Goal: Task Accomplishment & Management: Manage account settings

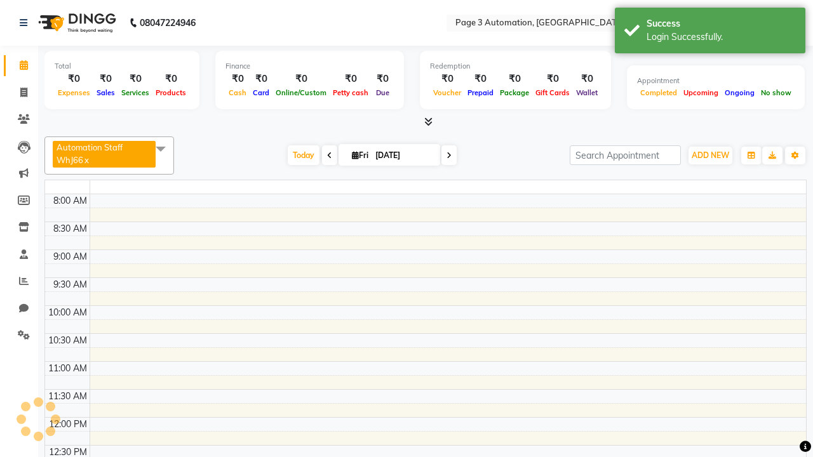
select select "en"
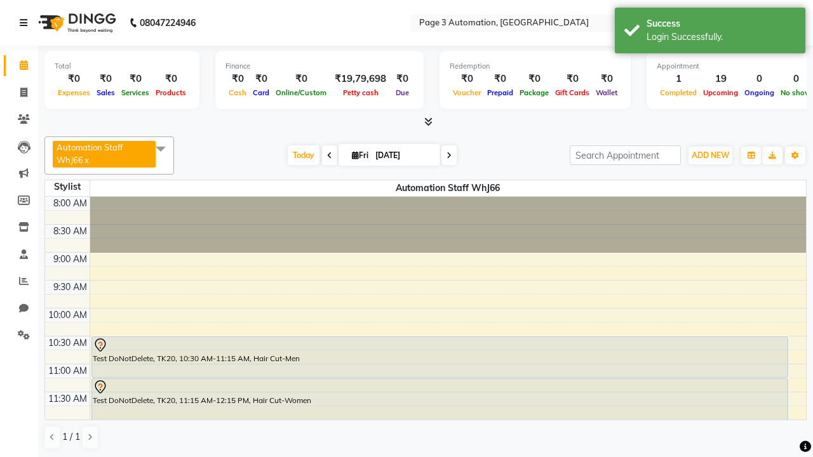
click at [26, 23] on icon at bounding box center [24, 22] width 8 height 9
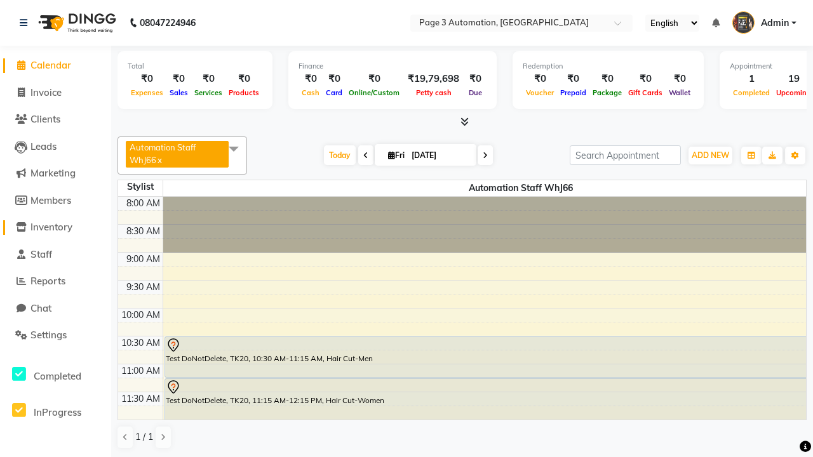
click at [55, 227] on span "Inventory" at bounding box center [51, 227] width 42 height 12
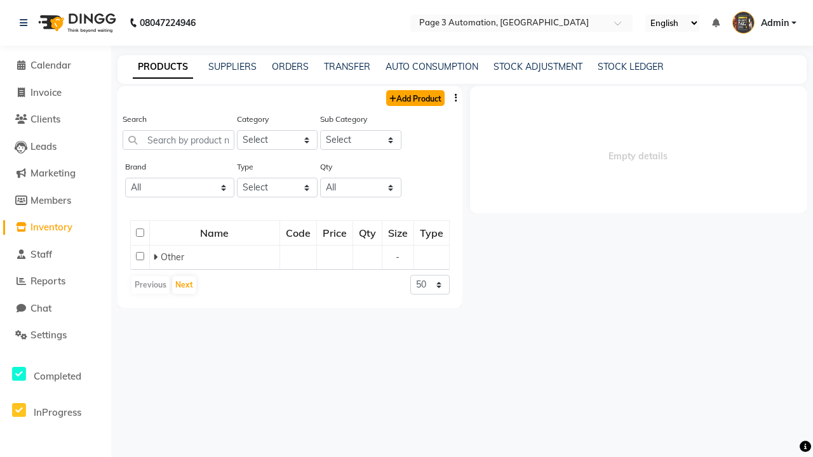
click at [414, 98] on link "Add Product" at bounding box center [415, 98] width 58 height 16
select select "true"
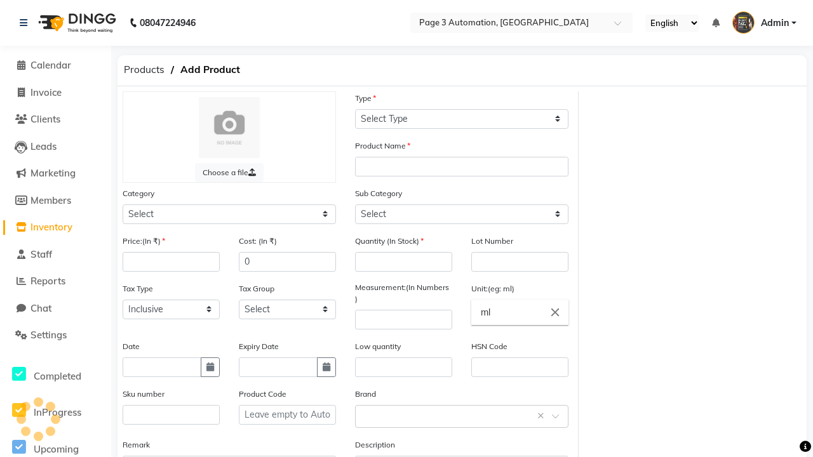
select select "C"
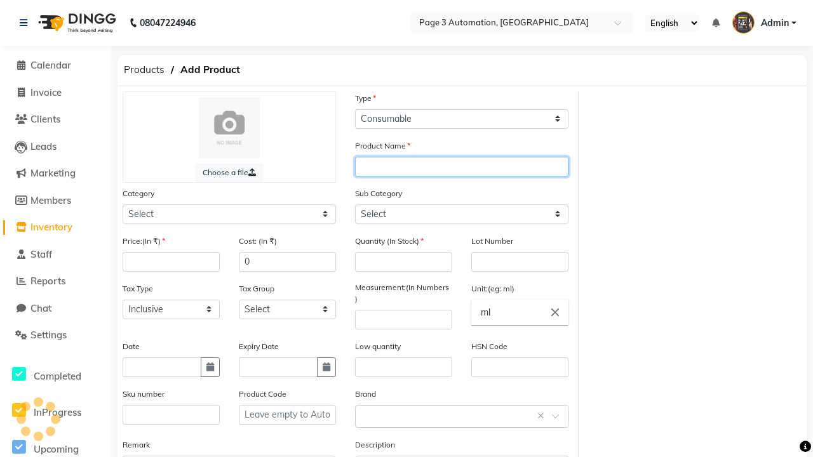
type input "Automation Product aBhD8"
select select "41401000"
type input "Automation Product aBhD8"
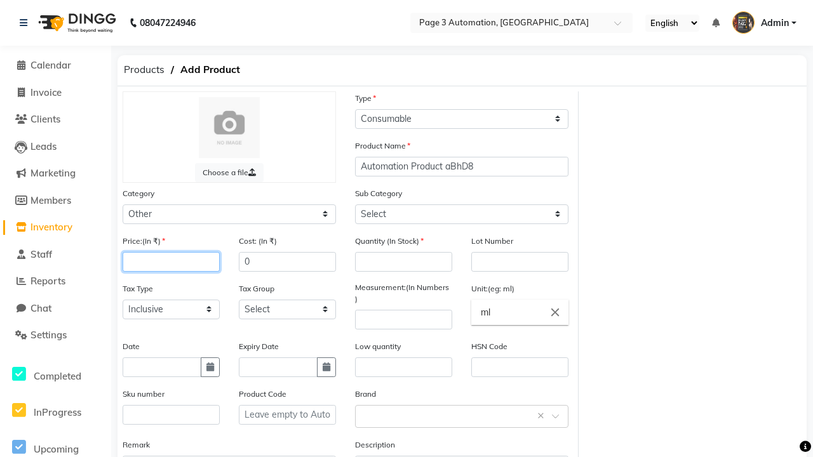
type input "100"
select select "41401002"
type input "100"
type input "150"
type input "100"
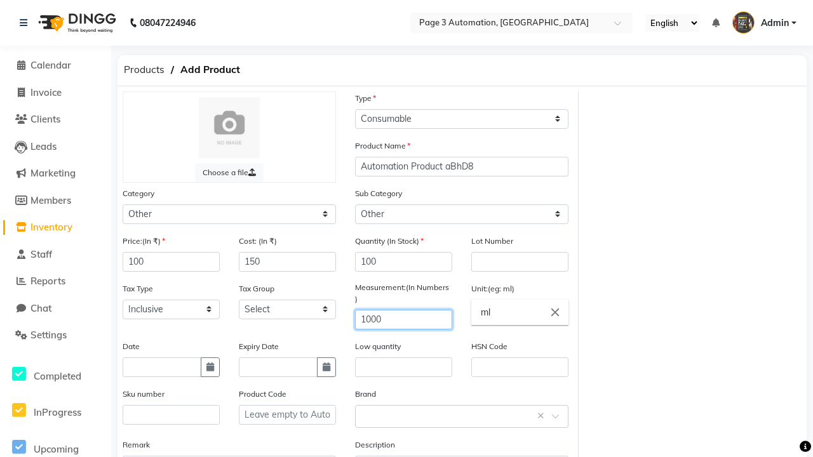
type input "1000"
type textarea "This Product is Created by Automation"
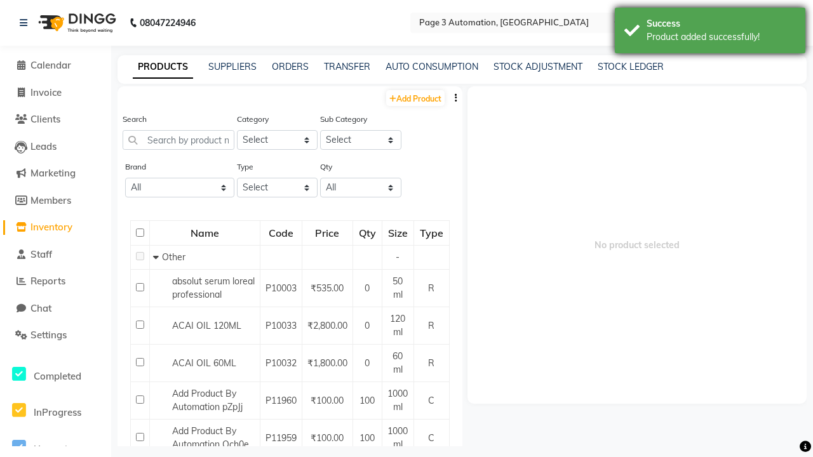
click at [710, 32] on div "Product added successfully!" at bounding box center [721, 36] width 149 height 13
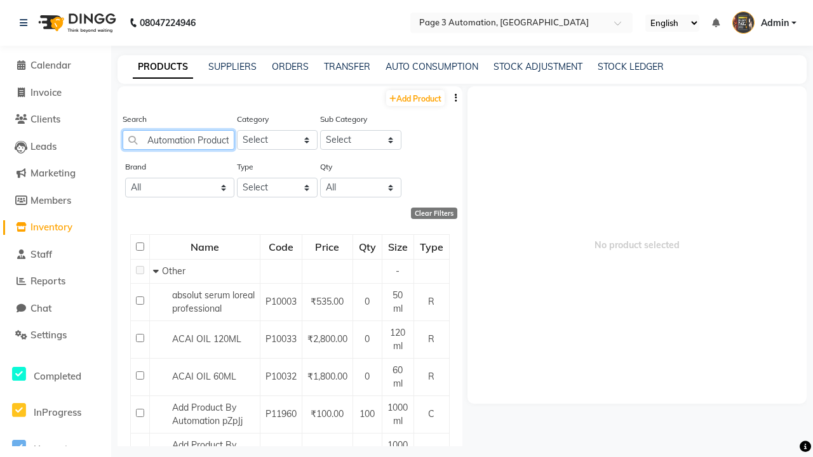
type input "Automation Product aBhD8"
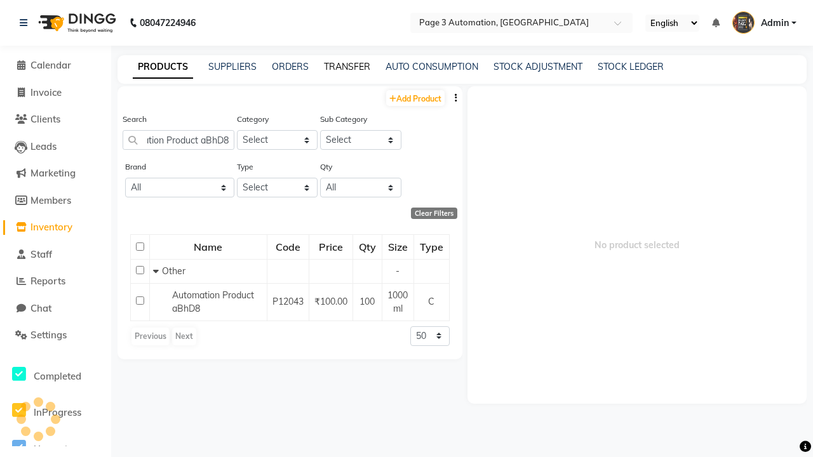
click at [347, 67] on link "TRANSFER" at bounding box center [347, 66] width 46 height 11
select select "sender"
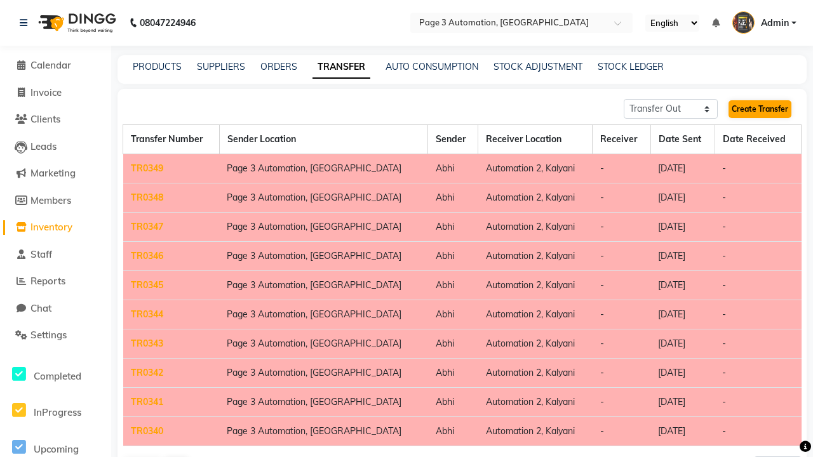
click at [760, 109] on link "Create Transfer" at bounding box center [759, 109] width 63 height 18
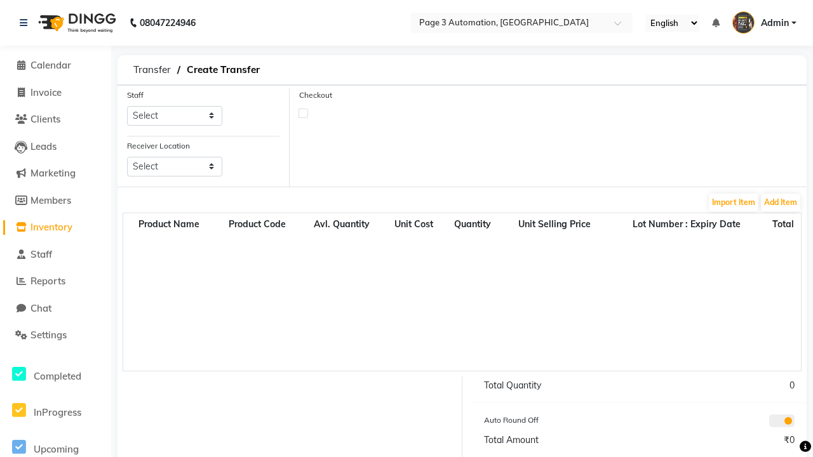
select select "711"
select select "3550"
click at [781, 202] on button "Add Item" at bounding box center [780, 203] width 39 height 18
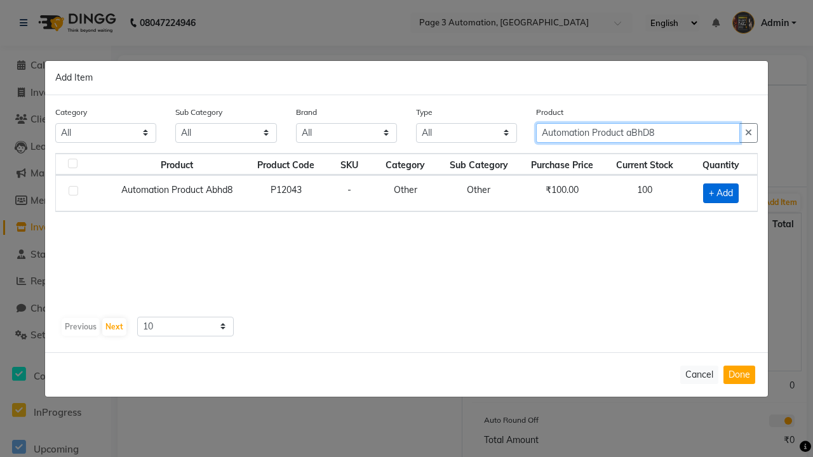
type input "Automation Product aBhD8"
click at [721, 193] on span "+ Add" at bounding box center [721, 194] width 36 height 20
checkbox input "true"
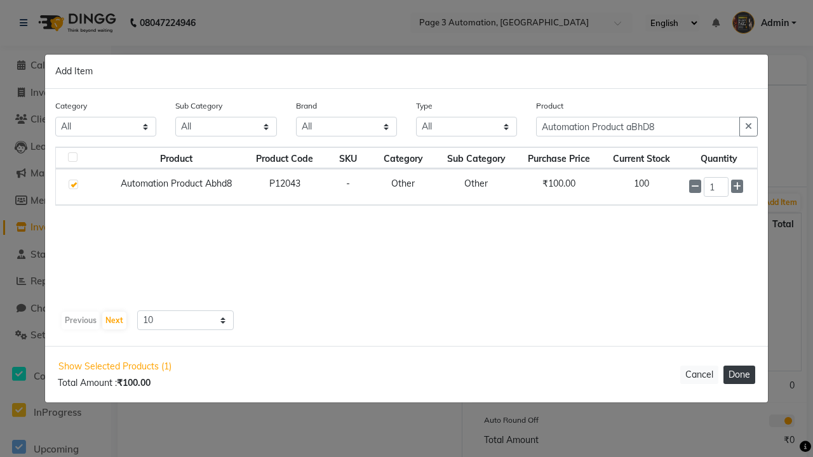
click at [739, 375] on button "Done" at bounding box center [739, 375] width 32 height 18
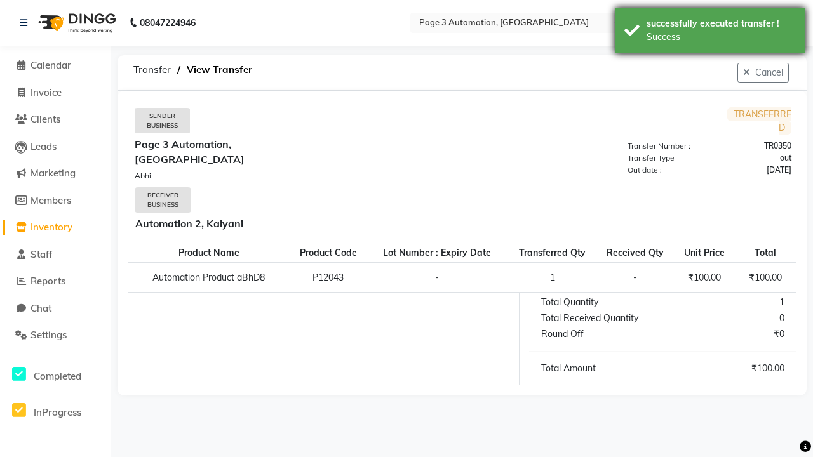
click at [710, 32] on div "Success" at bounding box center [721, 36] width 149 height 13
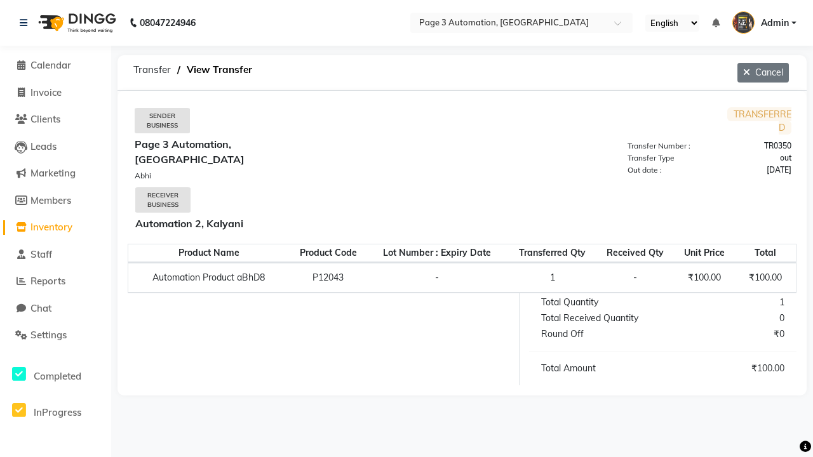
click at [761, 72] on button "Cancel" at bounding box center [762, 73] width 51 height 20
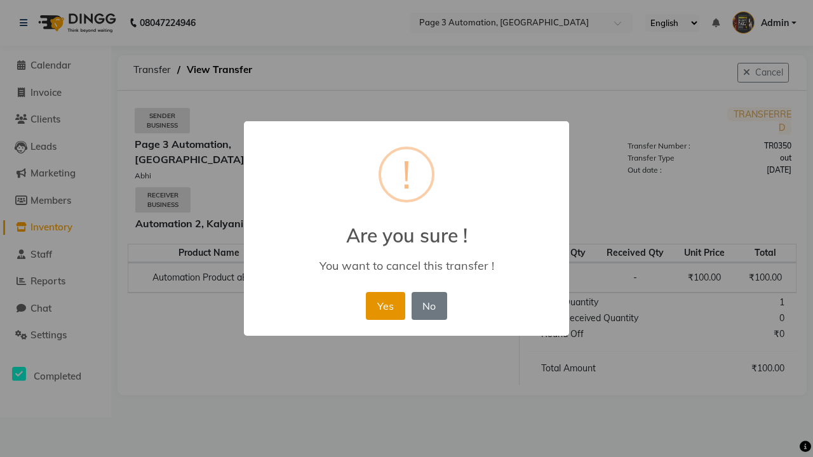
click at [385, 305] on button "Yes" at bounding box center [385, 306] width 39 height 28
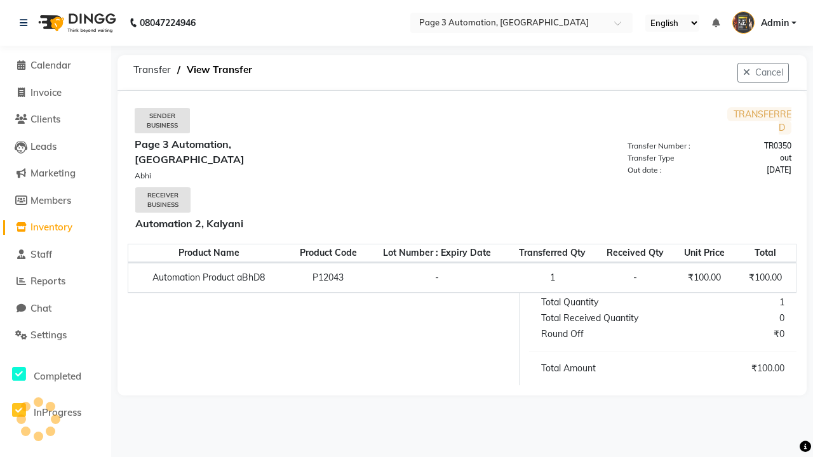
select select "sender"
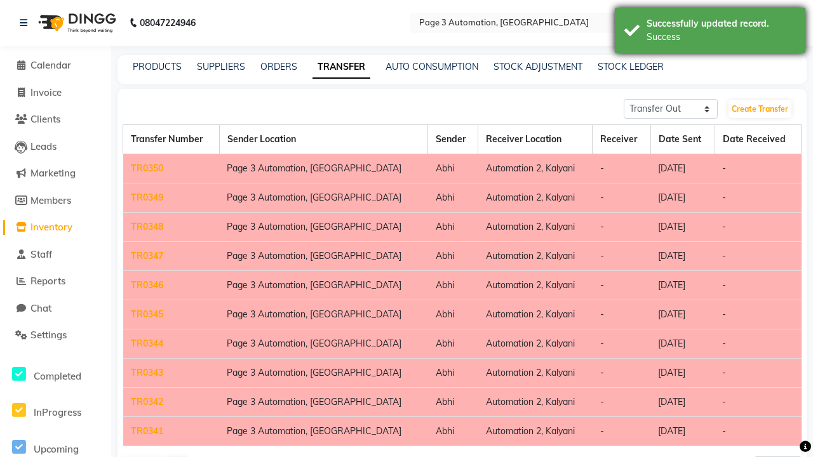
click at [710, 32] on div "Success" at bounding box center [721, 36] width 149 height 13
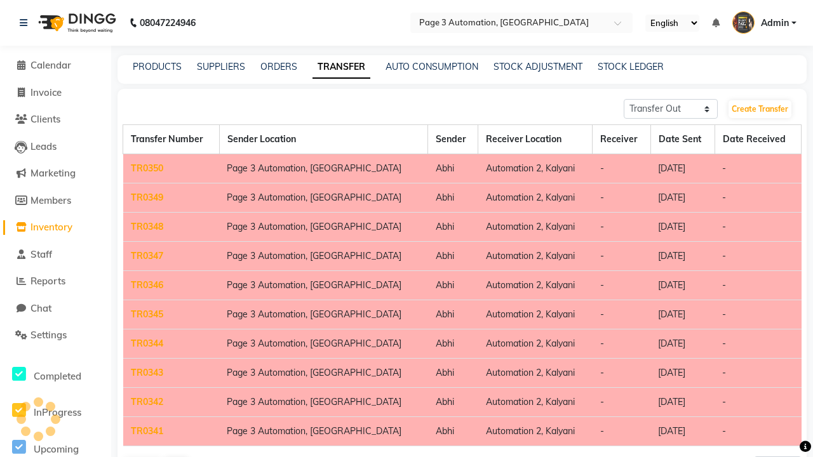
click at [147, 168] on link "TR0350" at bounding box center [147, 168] width 32 height 11
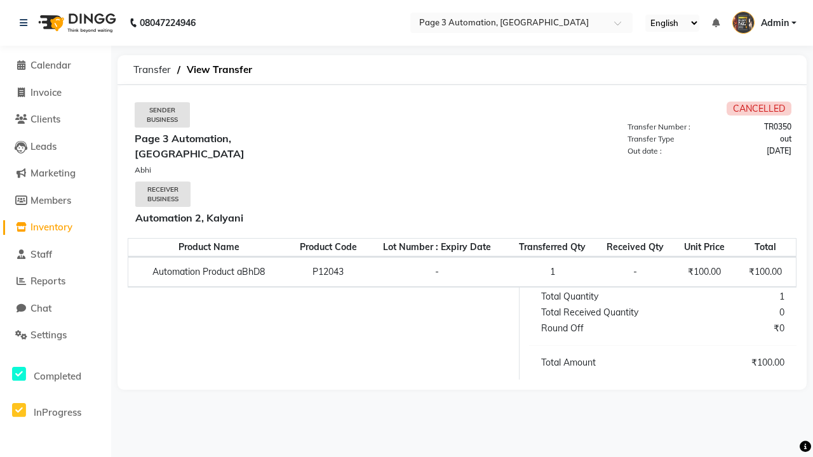
select select "sender"
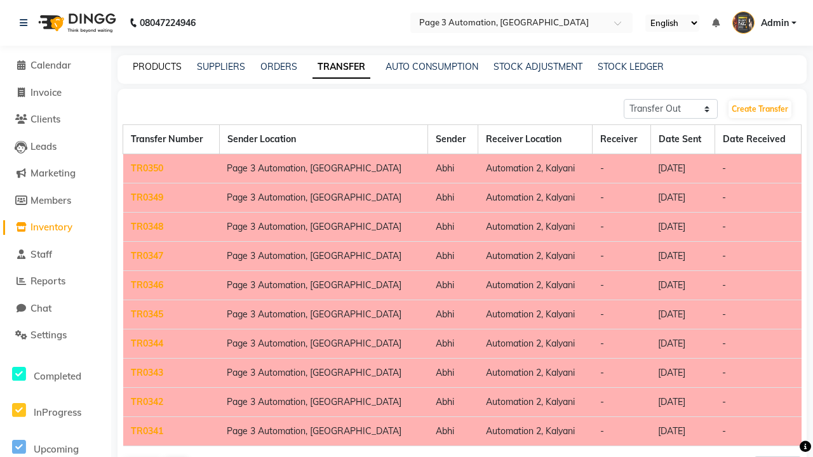
click at [157, 67] on link "PRODUCTS" at bounding box center [157, 66] width 49 height 11
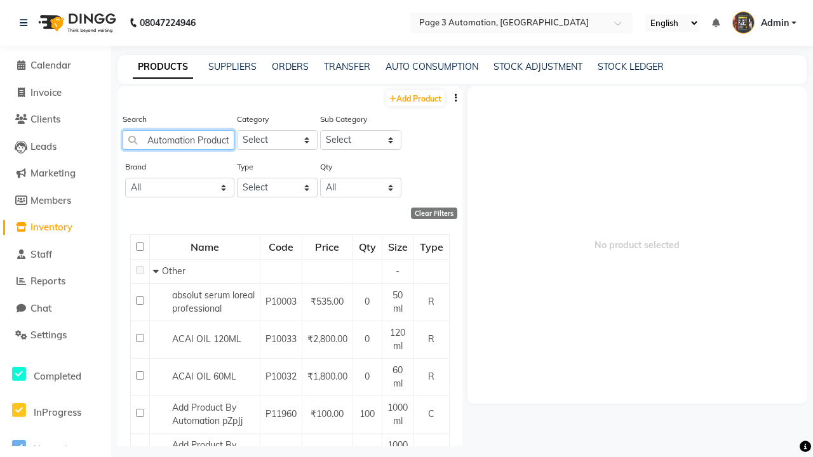
scroll to position [0, 31]
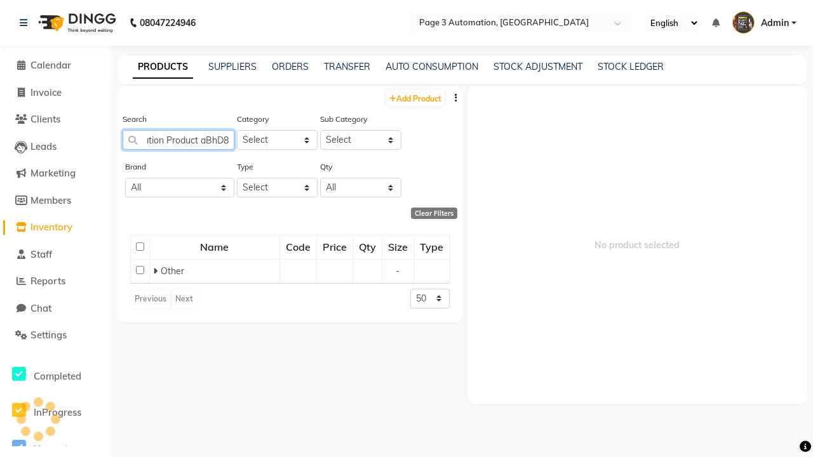
type input "Automation Product aBhD8"
